Goal: Task Accomplishment & Management: Complete application form

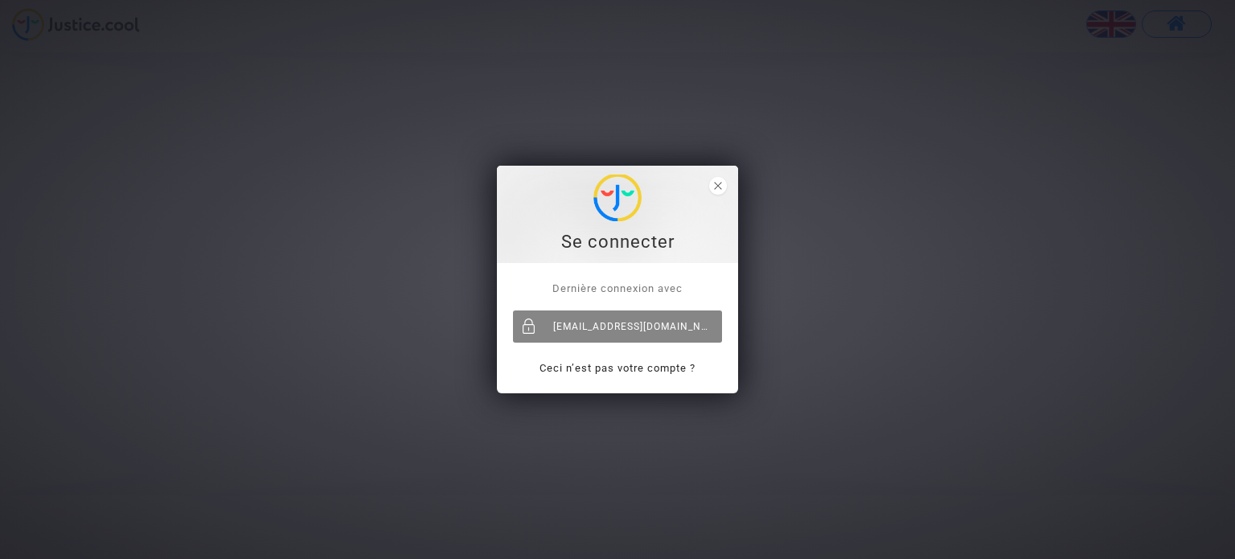
click at [659, 314] on div "[EMAIL_ADDRESS][DOMAIN_NAME]" at bounding box center [617, 326] width 209 height 32
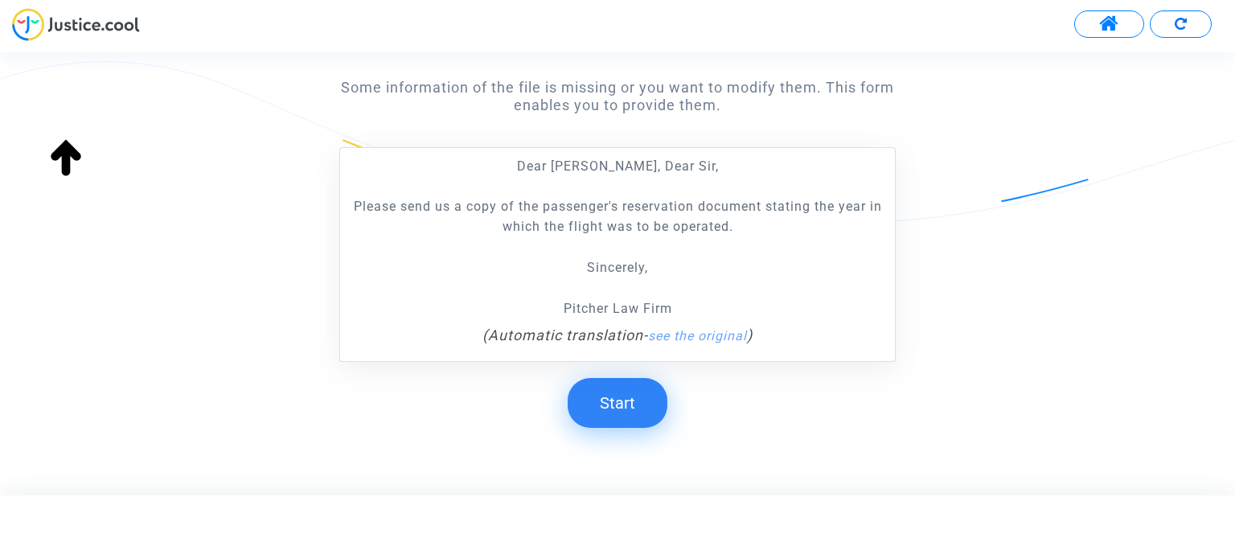
scroll to position [319, 0]
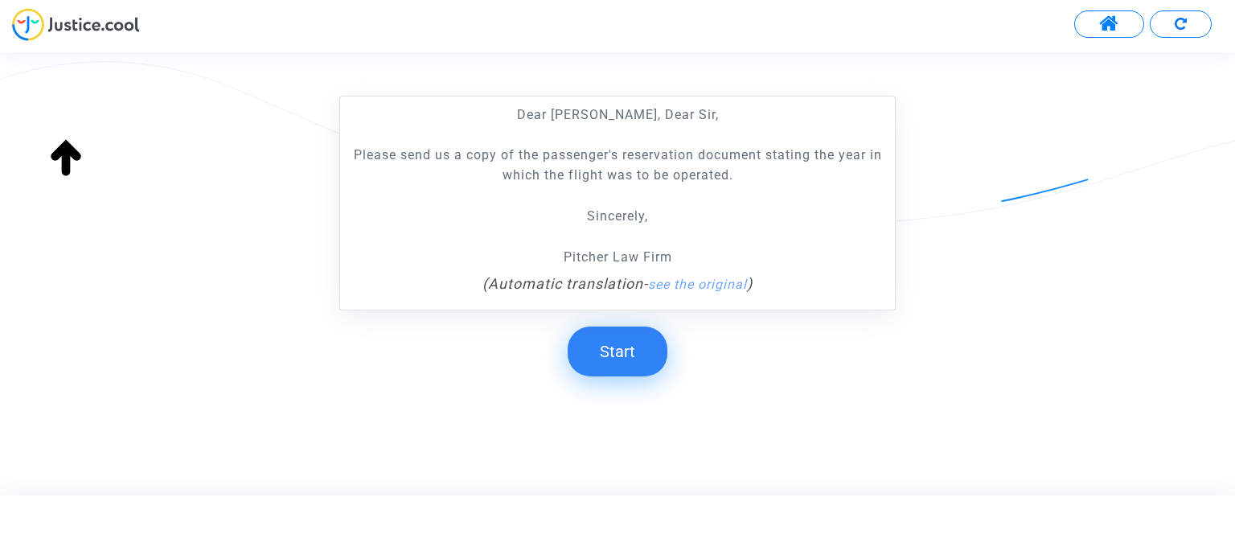
click at [623, 342] on button "Start" at bounding box center [618, 351] width 100 height 50
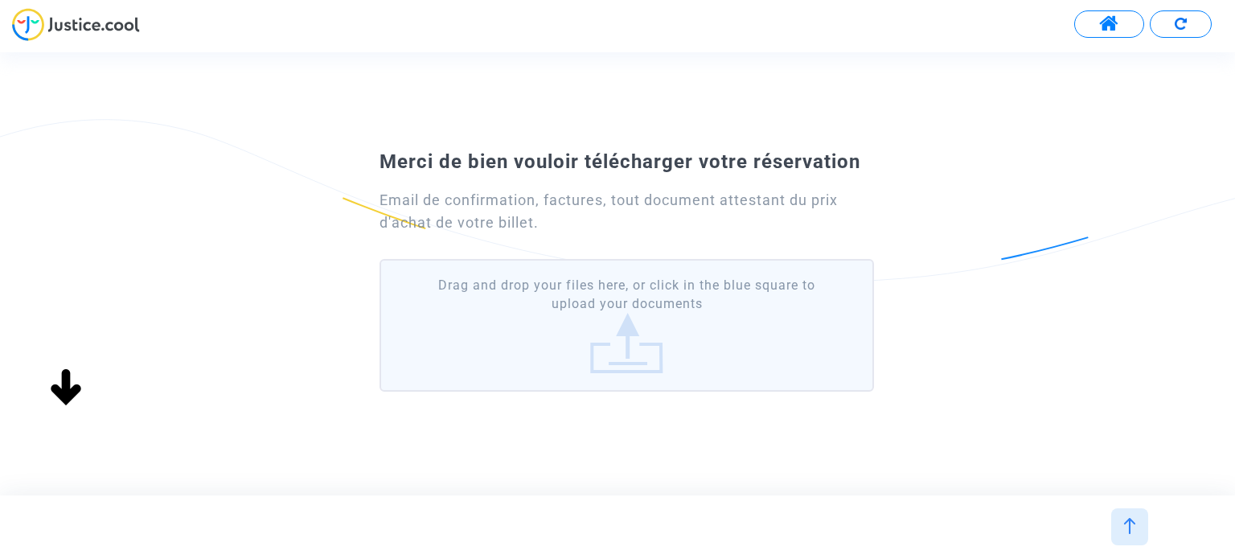
click at [619, 344] on label "Drag and drop your files here, or click in the blue square to upload your docum…" at bounding box center [626, 325] width 494 height 133
click at [0, 0] on input "Drag and drop your files here, or click in the blue square to upload your docum…" at bounding box center [0, 0] width 0 height 0
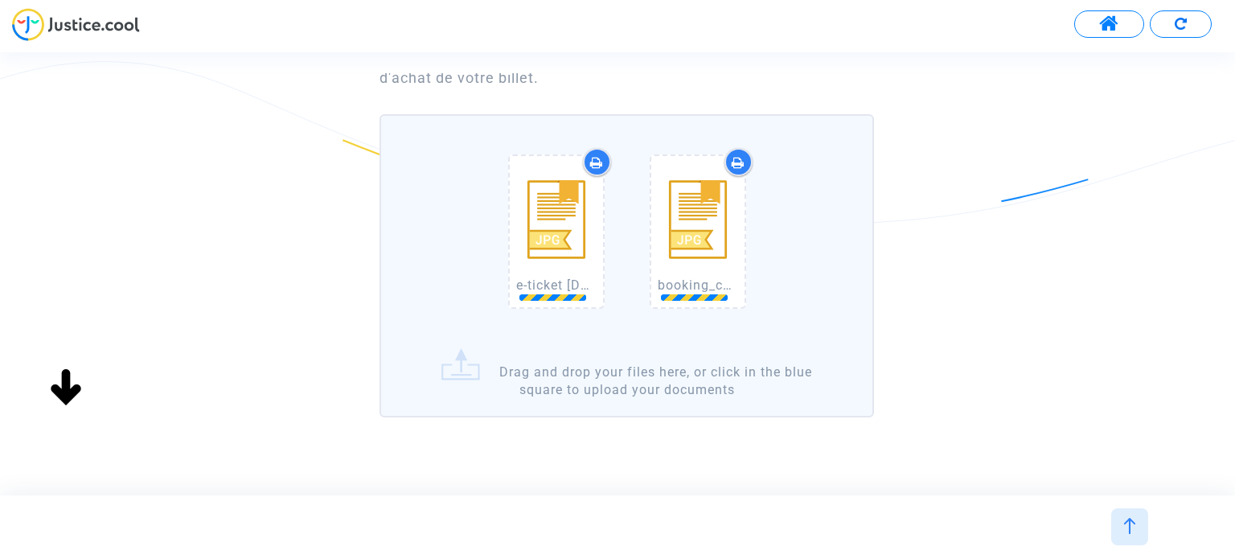
scroll to position [161, 0]
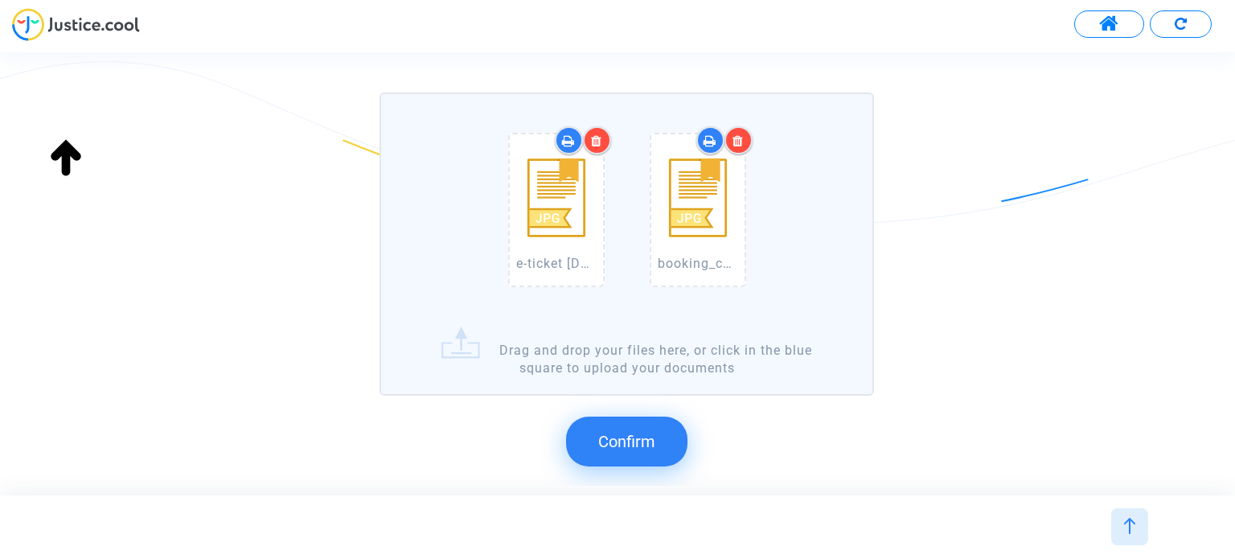
click at [655, 436] on button "Confirm" at bounding box center [626, 441] width 121 height 50
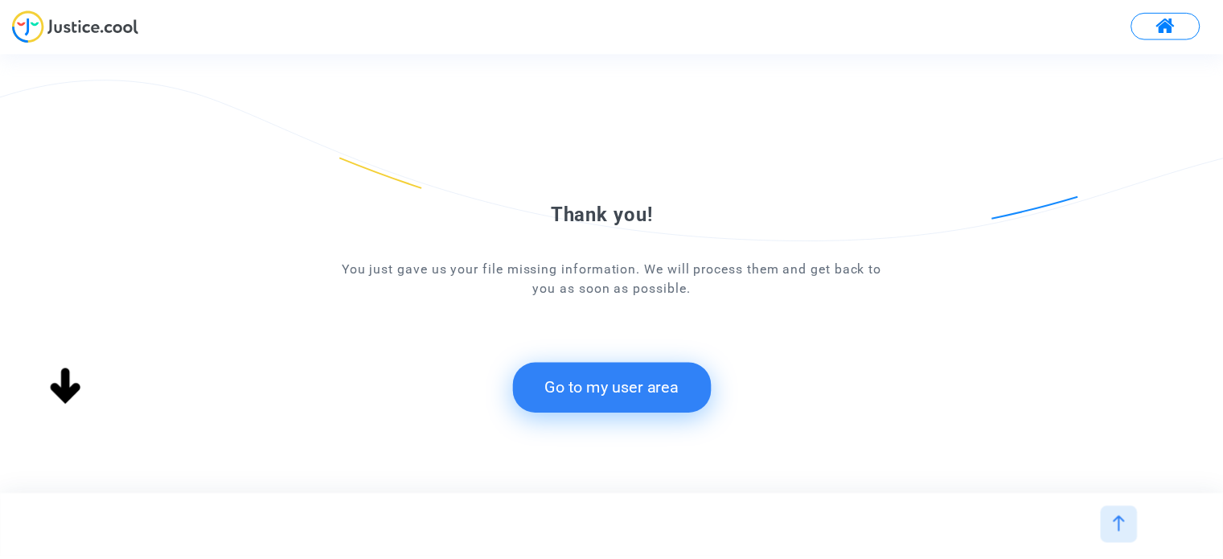
scroll to position [0, 0]
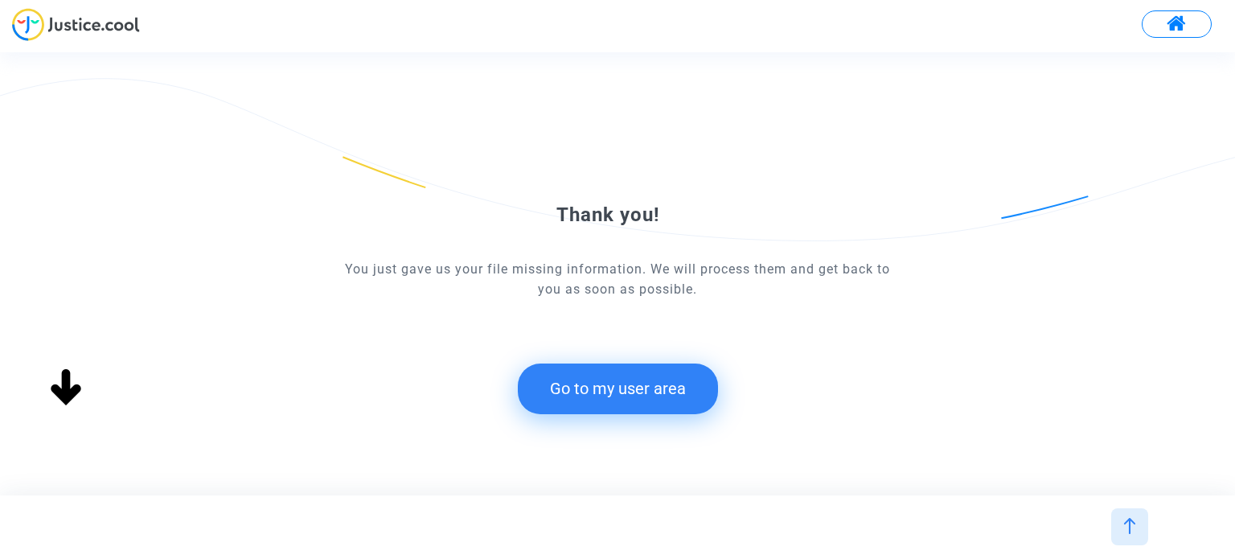
click at [695, 401] on button "Go to my user area" at bounding box center [618, 388] width 200 height 50
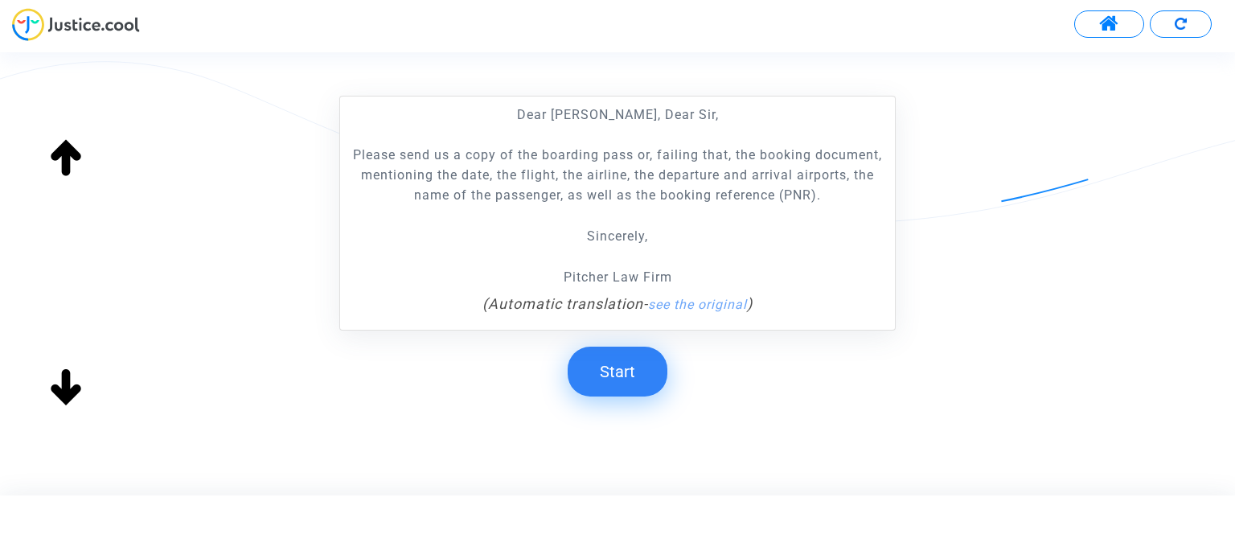
scroll to position [322, 0]
click at [636, 356] on button "Start" at bounding box center [618, 369] width 100 height 50
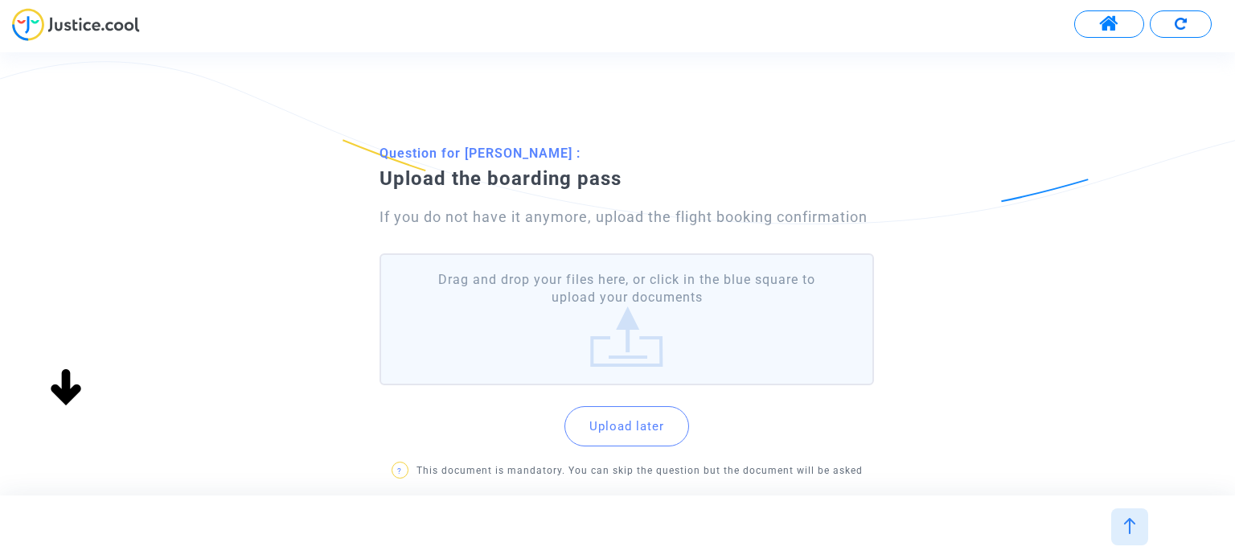
click at [671, 326] on label "Drag and drop your files here, or click in the blue square to upload your docum…" at bounding box center [626, 319] width 494 height 133
click at [0, 0] on input "Drag and drop your files here, or click in the blue square to upload your docum…" at bounding box center [0, 0] width 0 height 0
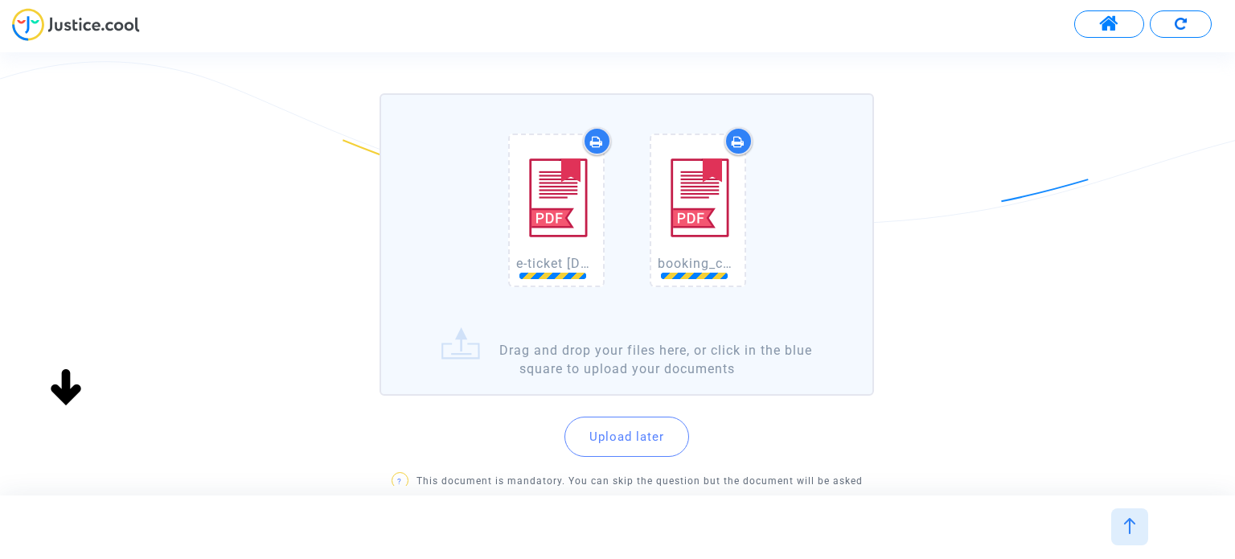
scroll to position [161, 0]
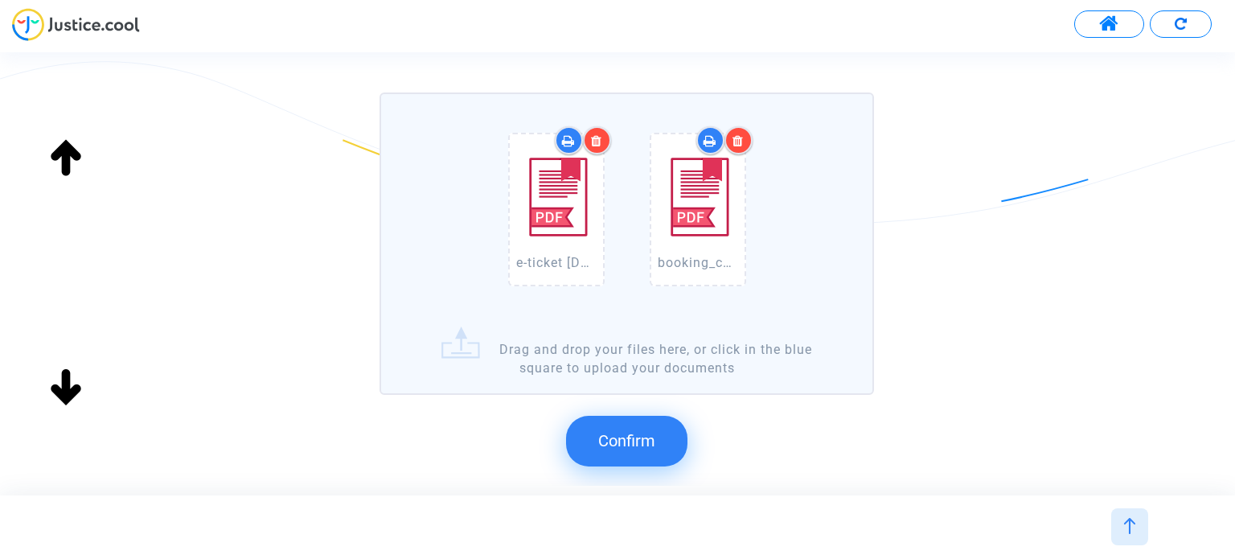
click at [626, 437] on span "Confirm" at bounding box center [626, 440] width 57 height 19
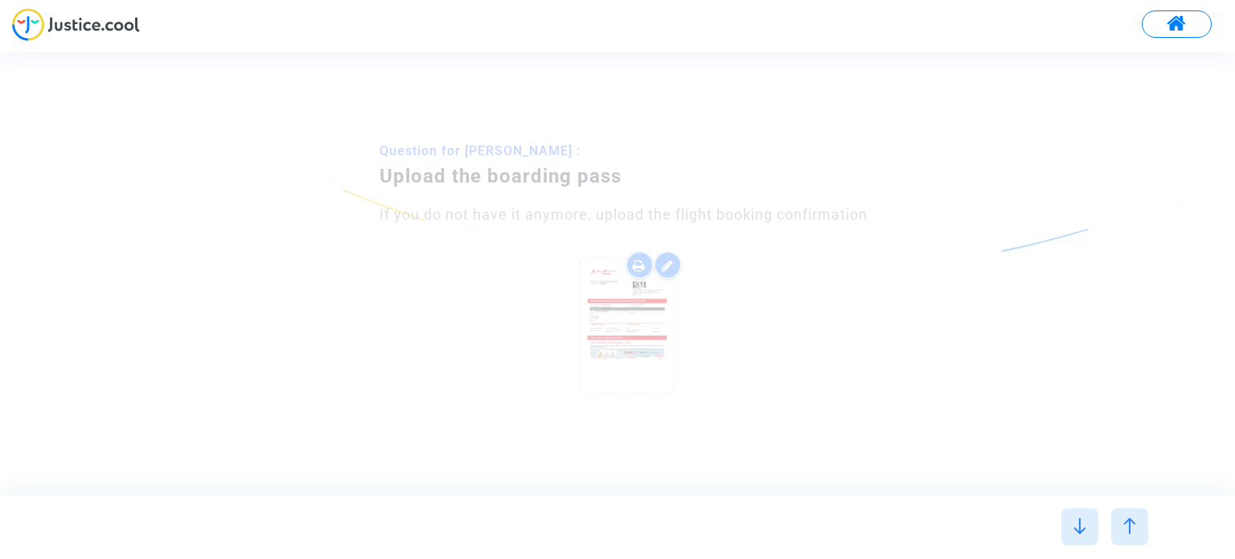
scroll to position [0, 0]
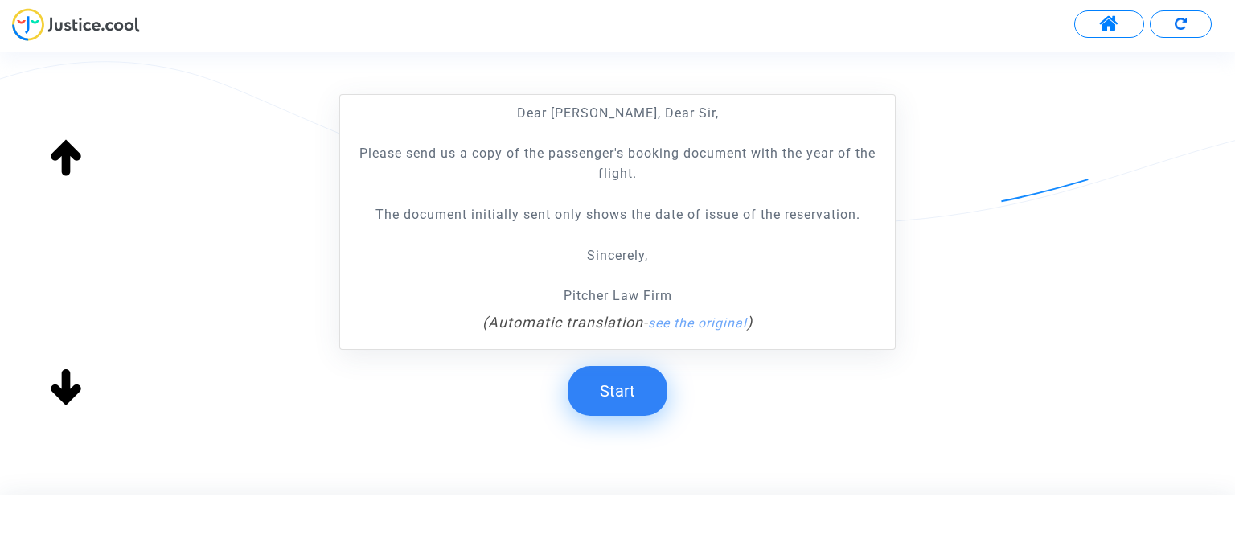
scroll to position [322, 0]
click at [619, 378] on button "Start" at bounding box center [618, 390] width 100 height 50
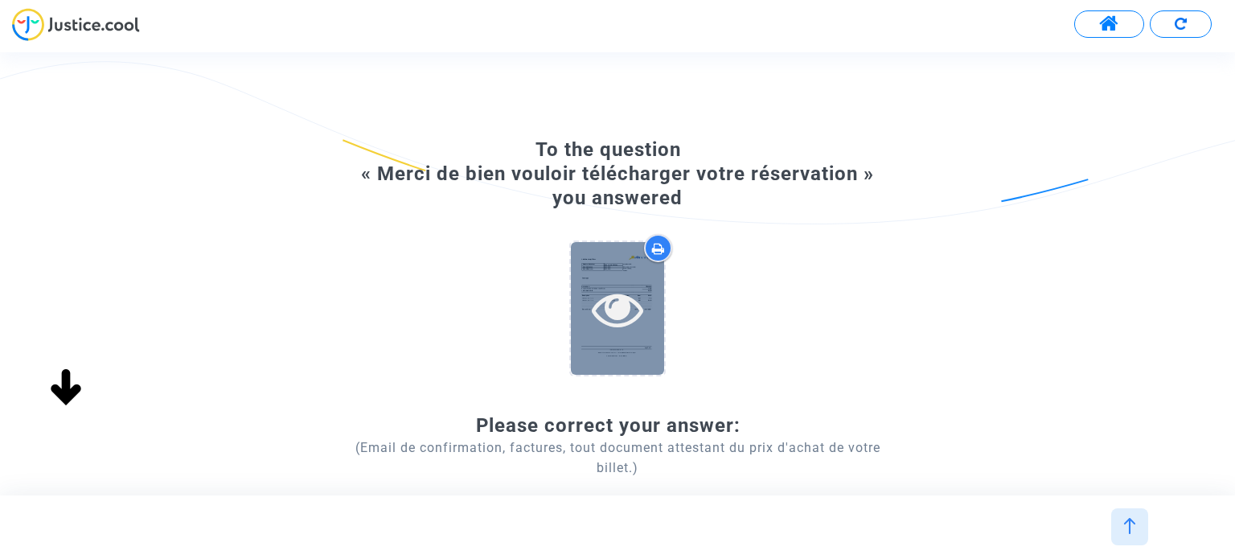
click at [623, 303] on icon at bounding box center [618, 308] width 52 height 51
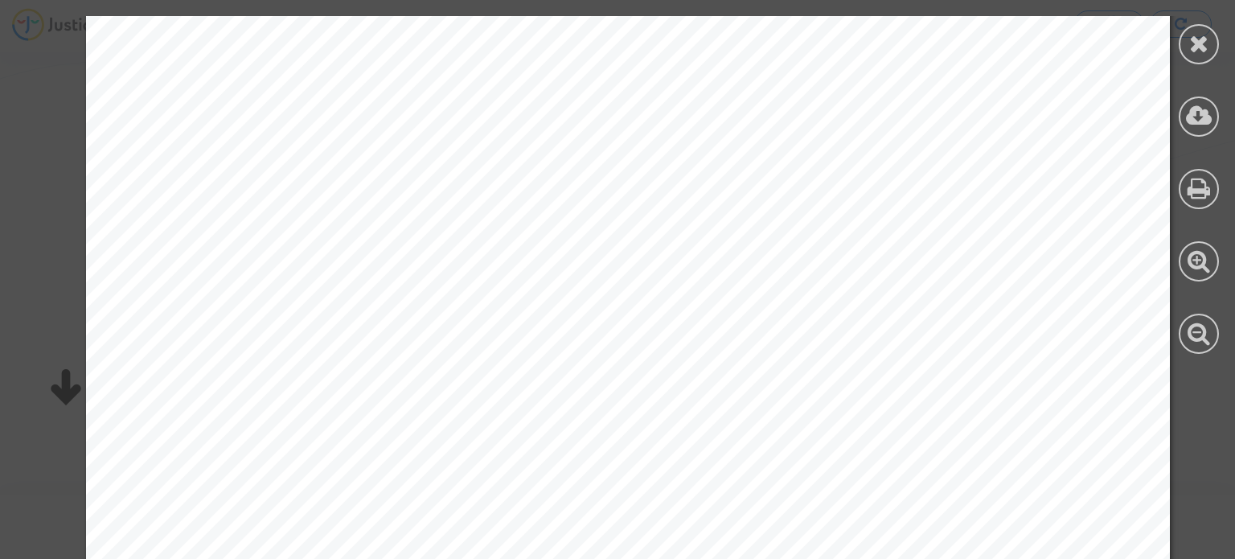
scroll to position [0, 0]
drag, startPoint x: 1208, startPoint y: 49, endPoint x: 1199, endPoint y: 47, distance: 9.8
click at [1207, 49] on icon at bounding box center [1199, 43] width 20 height 24
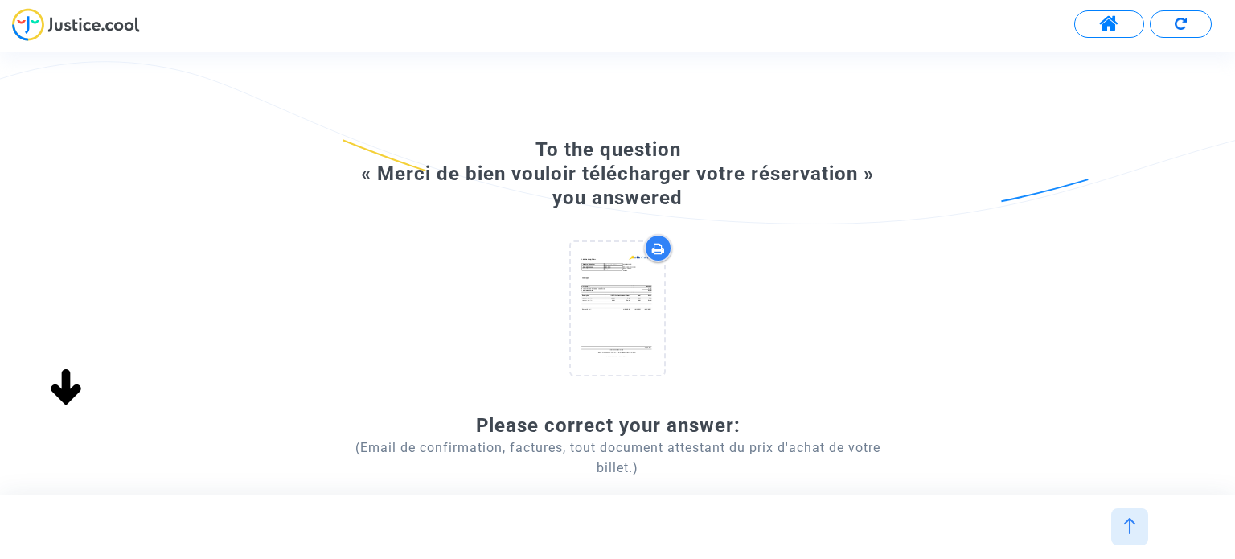
scroll to position [241, 0]
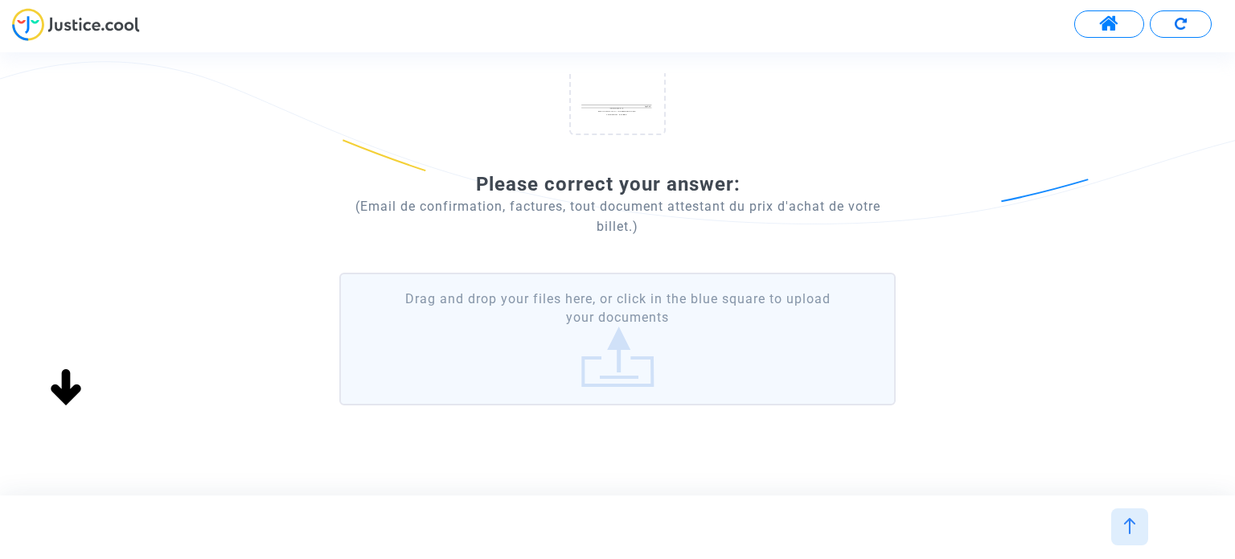
click at [641, 308] on label "Drag and drop your files here, or click in the blue square to upload your docum…" at bounding box center [617, 339] width 556 height 133
click at [0, 0] on input "Drag and drop your files here, or click in the blue square to upload your docum…" at bounding box center [0, 0] width 0 height 0
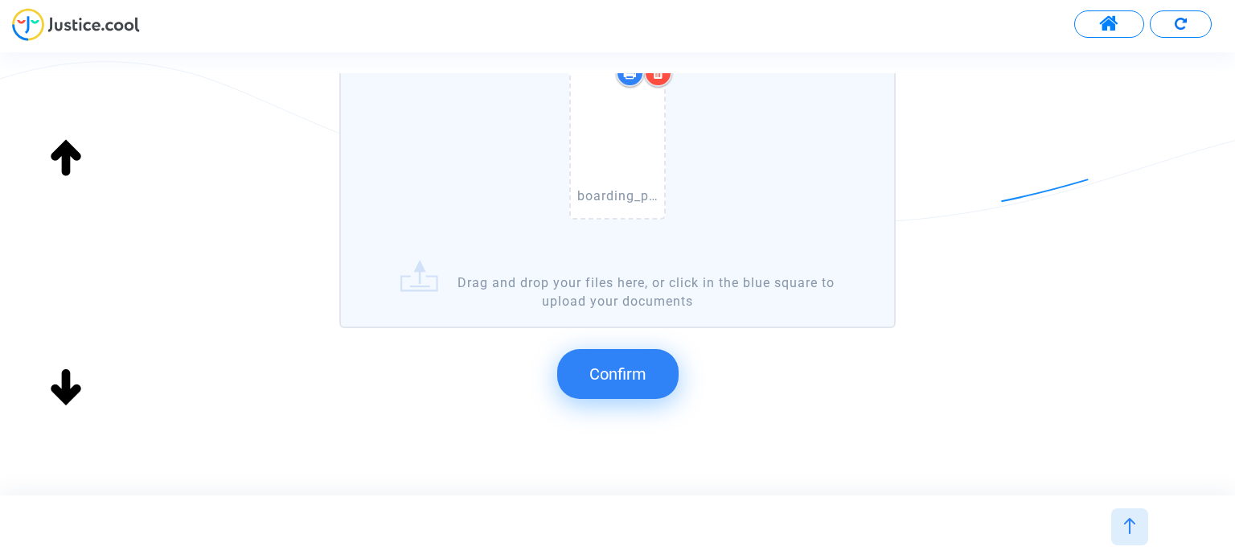
scroll to position [523, 0]
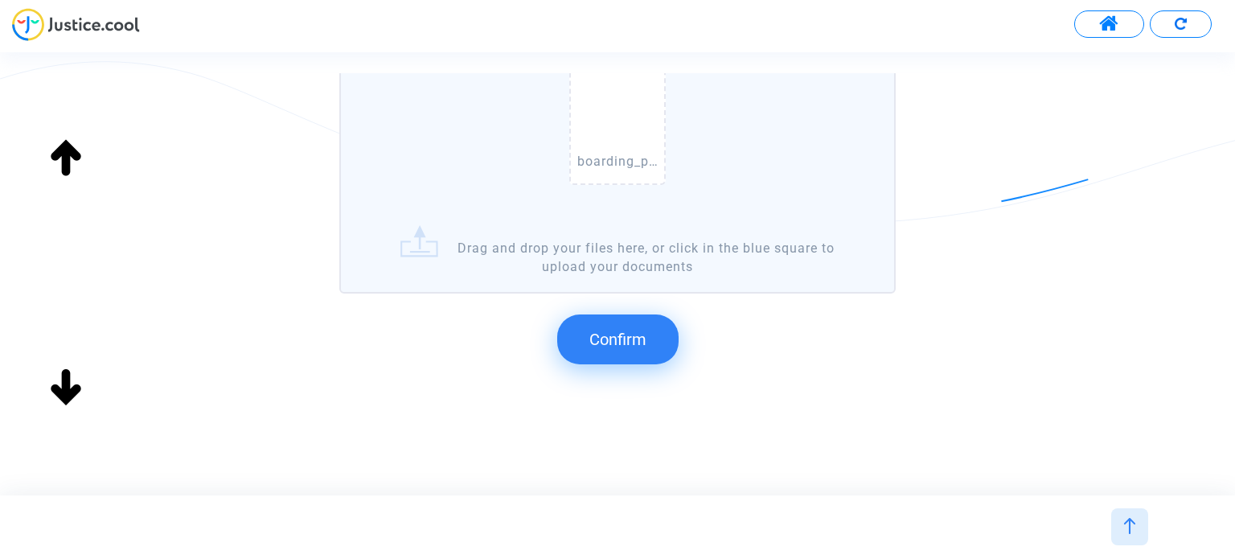
click at [644, 330] on span "Confirm" at bounding box center [617, 339] width 57 height 19
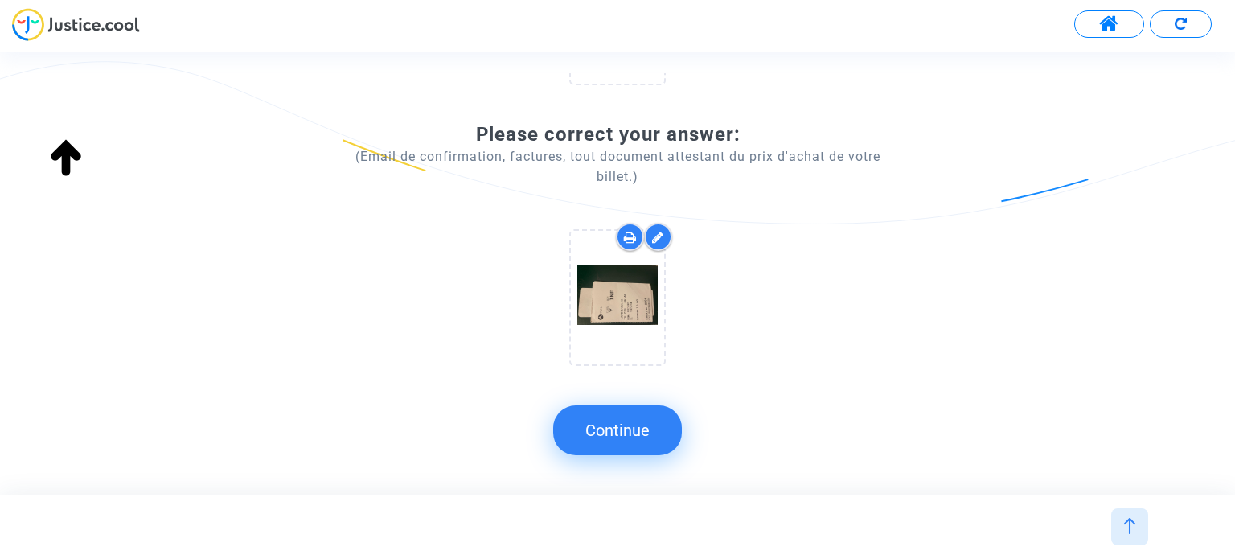
click at [676, 433] on button "Continue" at bounding box center [617, 430] width 129 height 50
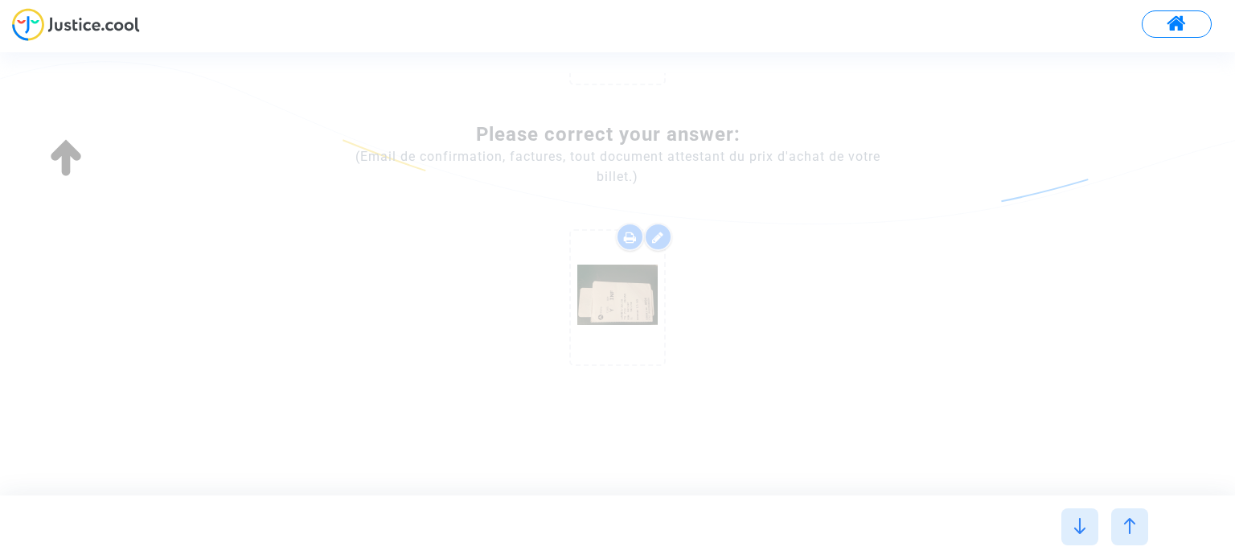
scroll to position [0, 0]
